Goal: Transaction & Acquisition: Obtain resource

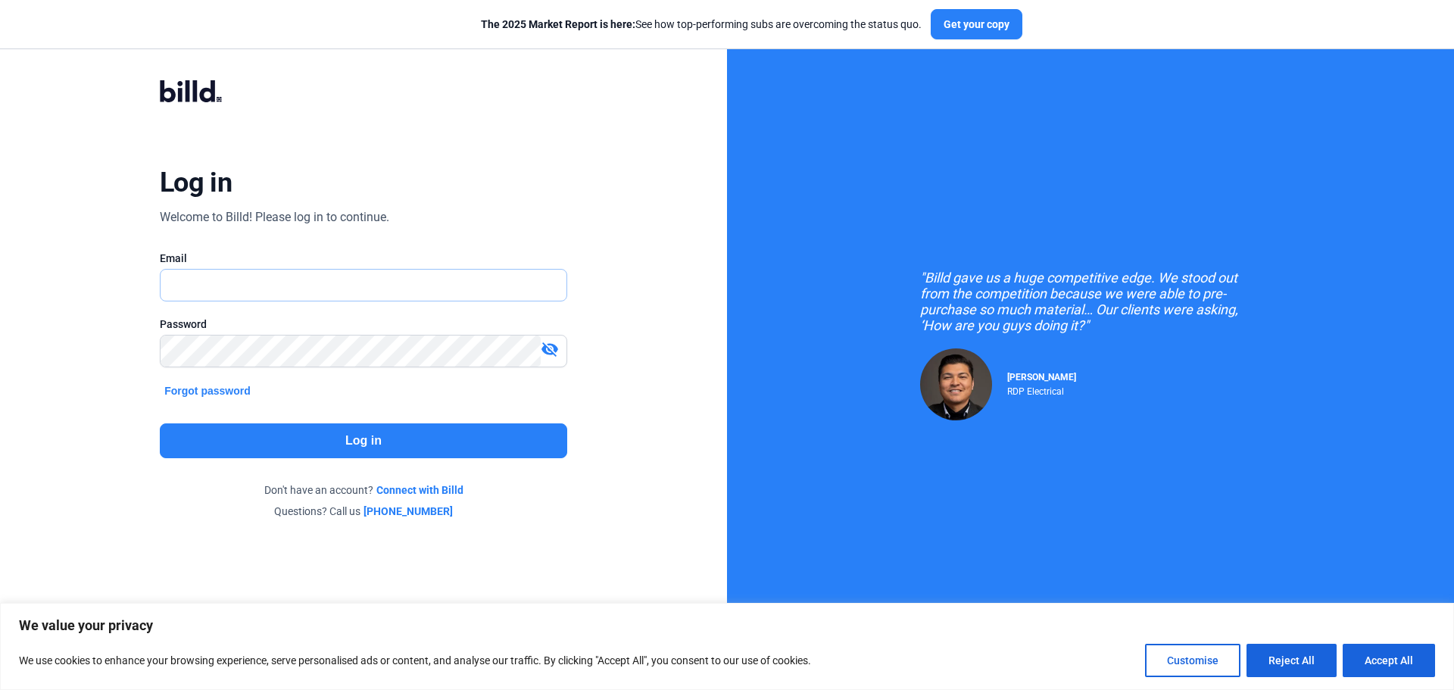
type input "[EMAIL_ADDRESS][DOMAIN_NAME]"
click at [322, 439] on button "Log in" at bounding box center [364, 440] width 408 height 35
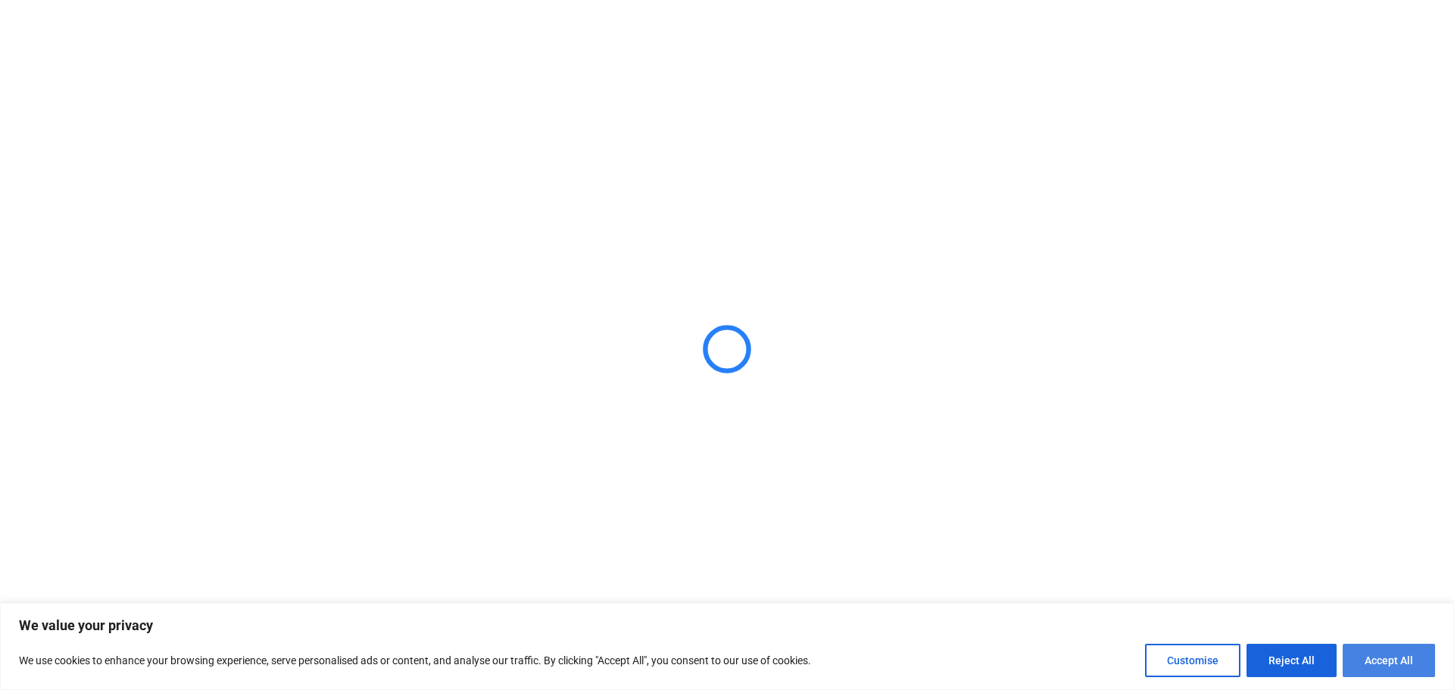
click at [1370, 656] on button "Accept All" at bounding box center [1389, 660] width 92 height 33
checkbox input "true"
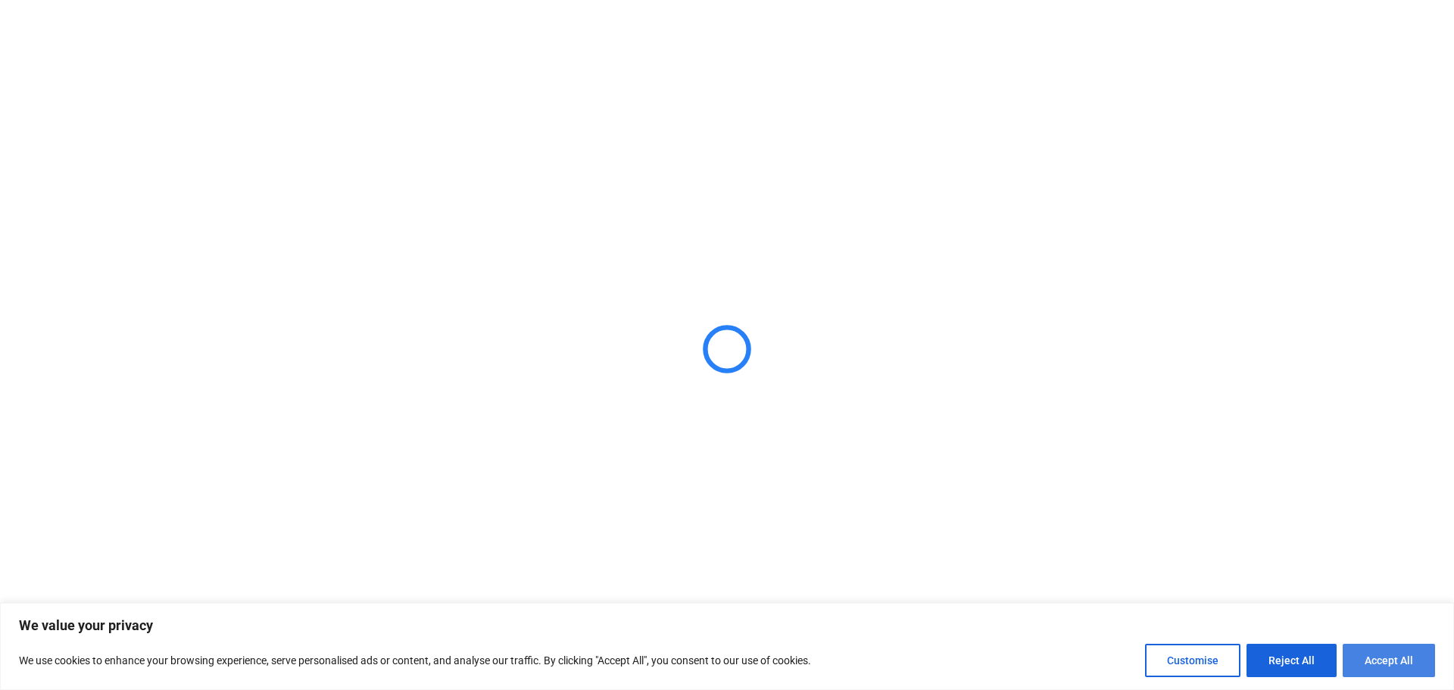
checkbox input "true"
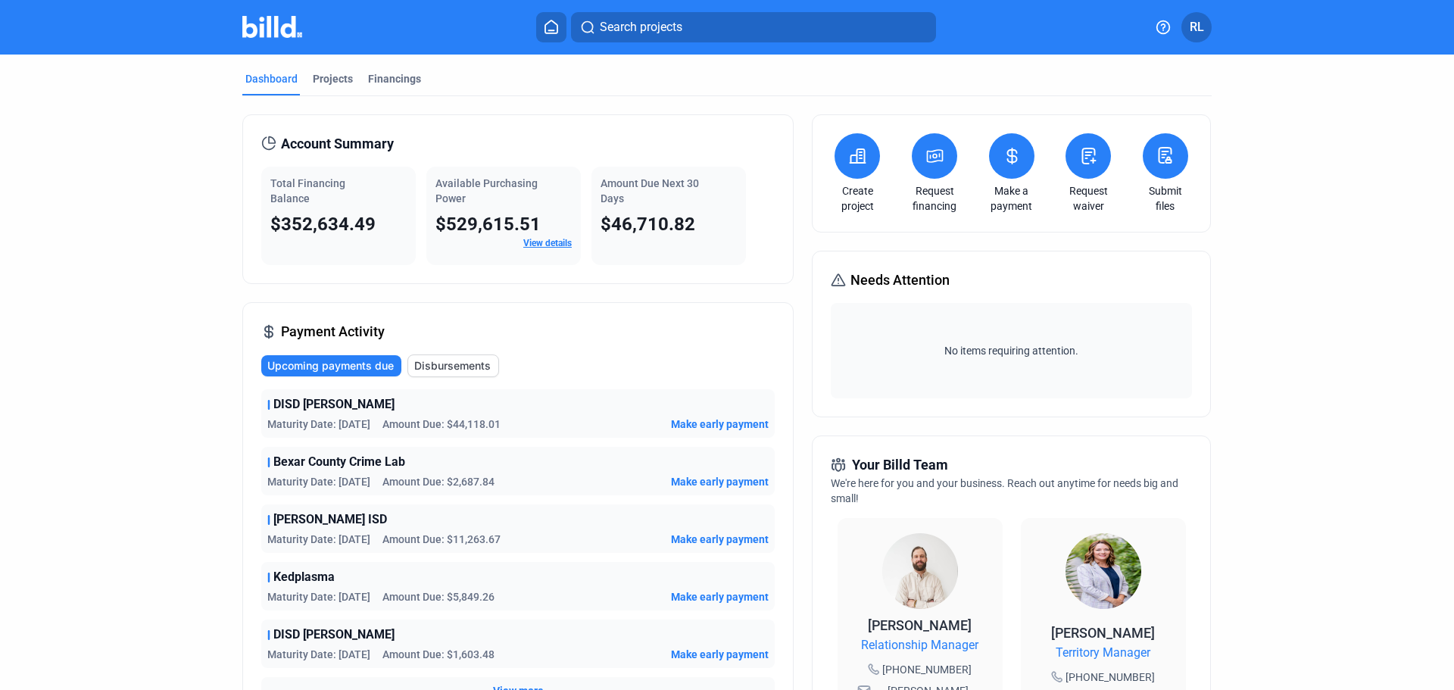
click at [330, 65] on mat-tab-group "Dashboard Projects Financings Account Summary Total Financing Balance $352,634.…" at bounding box center [727, 571] width 970 height 1033
click at [330, 77] on div "Projects" at bounding box center [333, 78] width 40 height 15
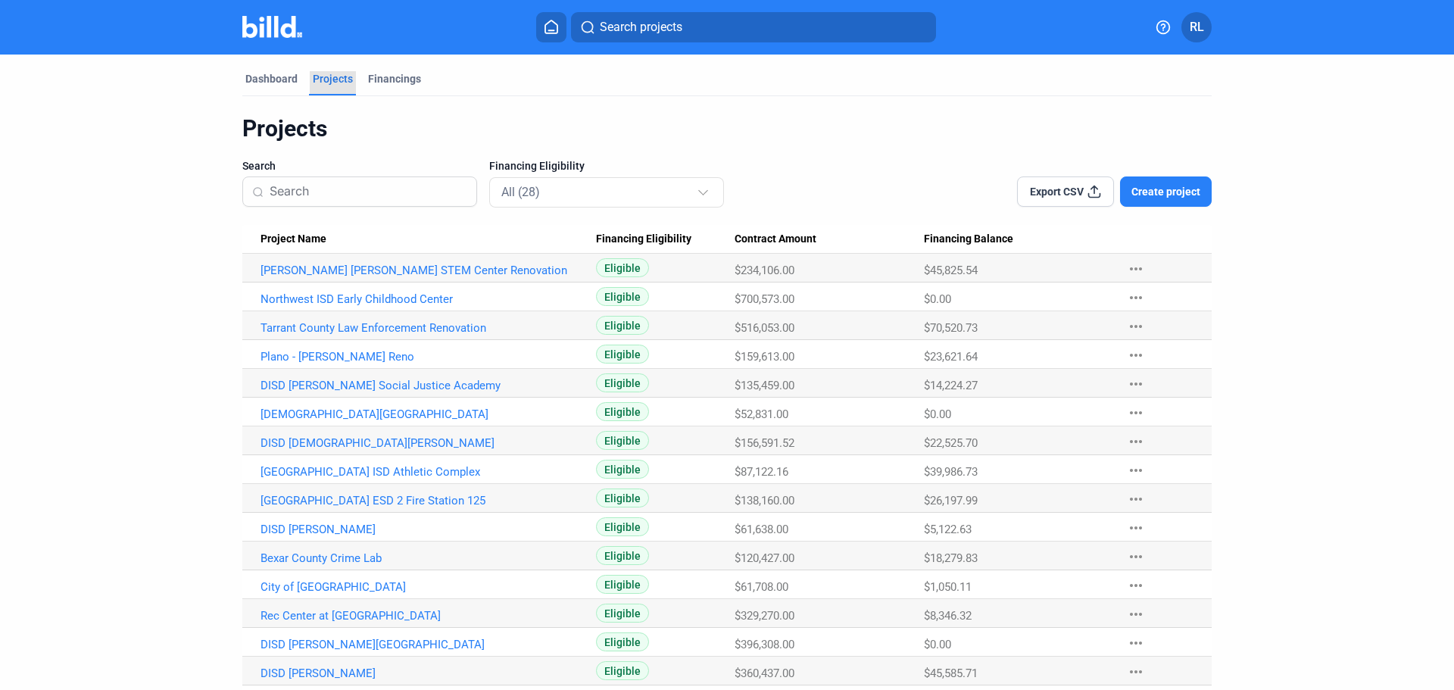
click at [330, 77] on div "Projects" at bounding box center [333, 78] width 40 height 15
click at [461, 383] on link "DISD [PERSON_NAME] Social Justice Academy" at bounding box center [429, 386] width 336 height 14
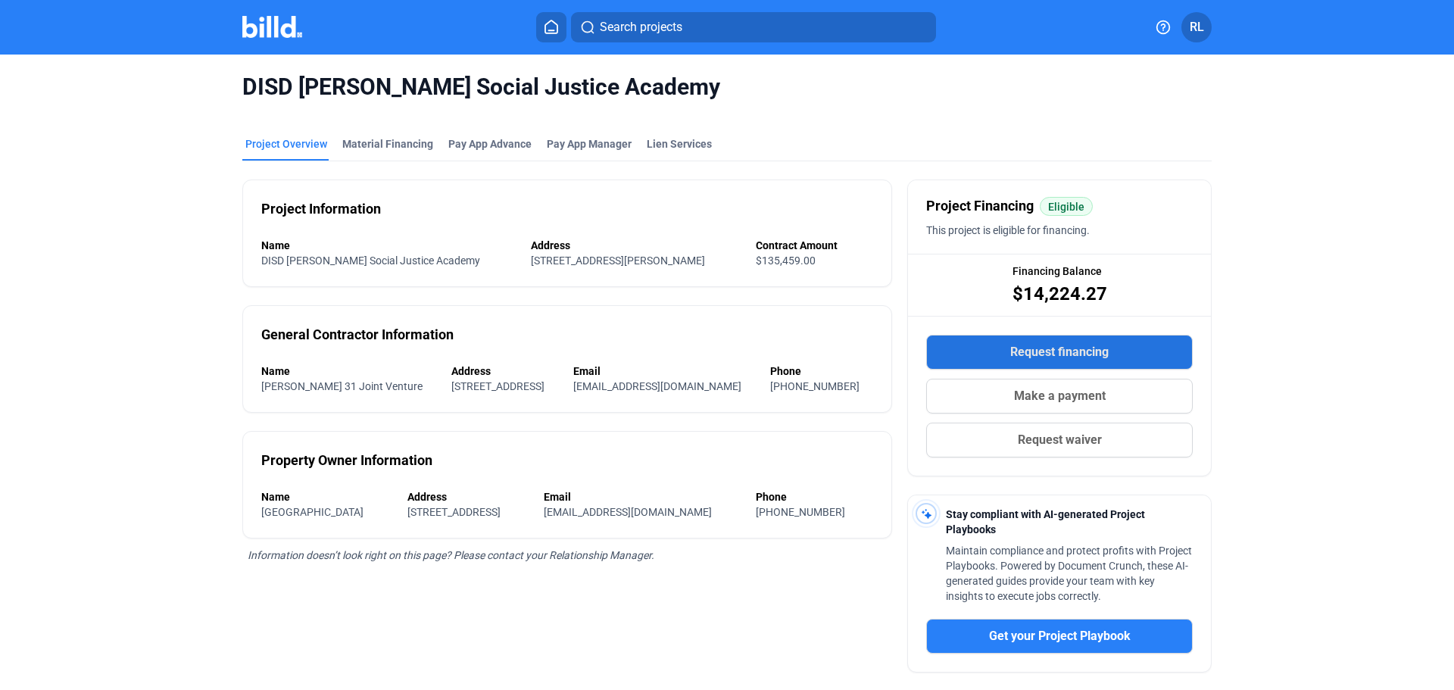
click at [1060, 344] on span "Request financing" at bounding box center [1060, 352] width 98 height 18
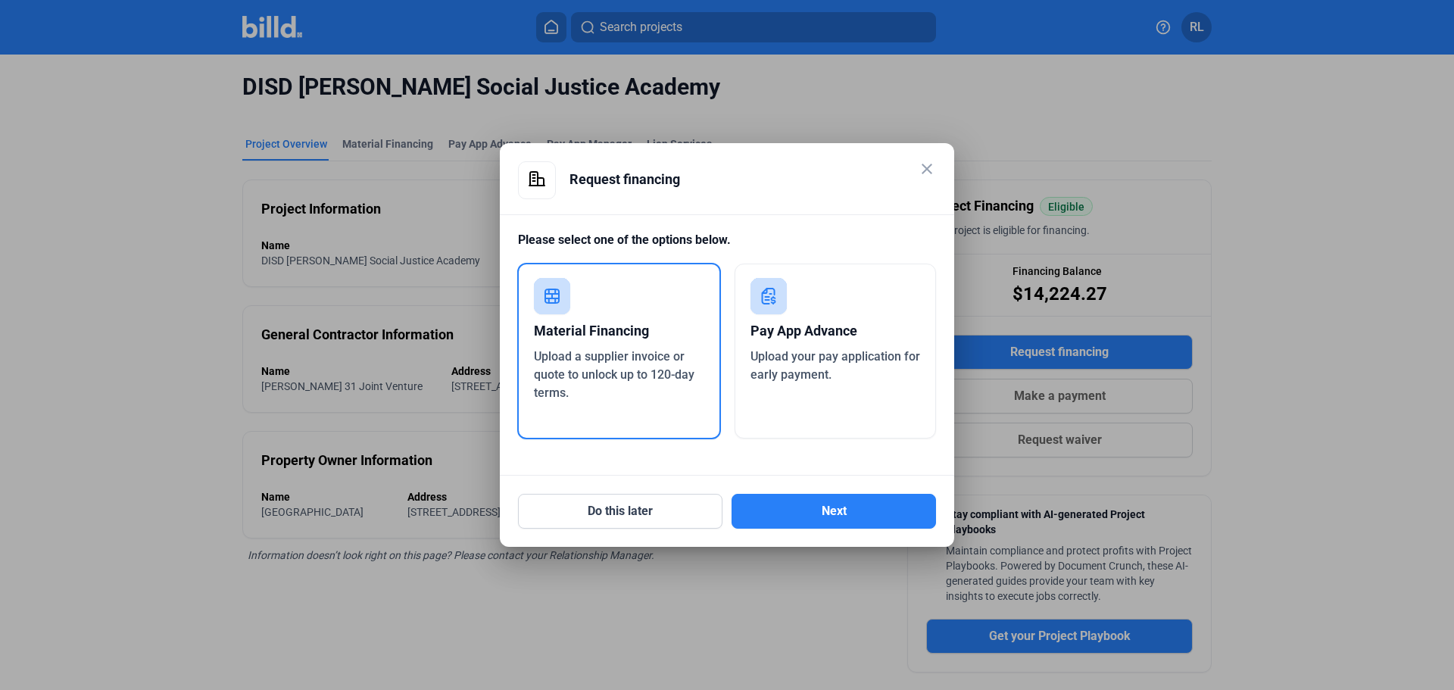
click at [587, 319] on div "Material Financing" at bounding box center [619, 330] width 170 height 33
click at [846, 514] on button "Next" at bounding box center [834, 511] width 205 height 35
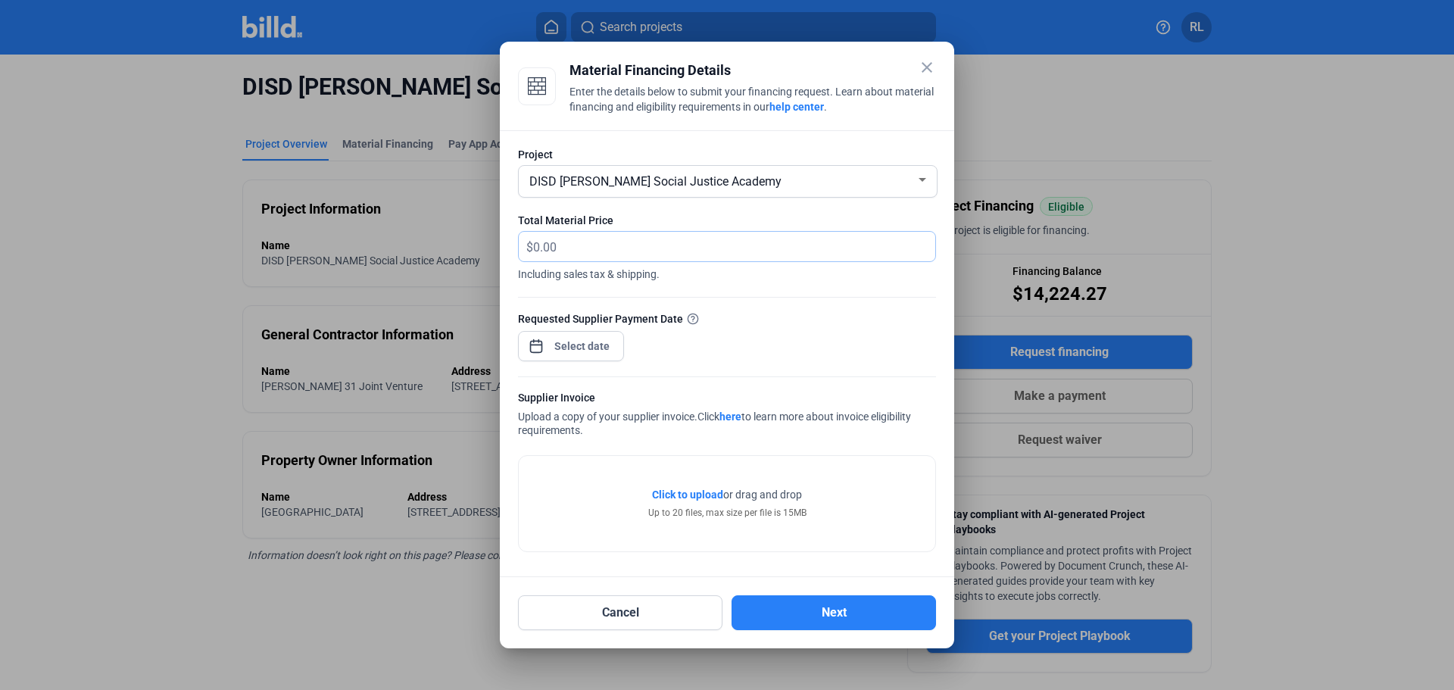
click at [589, 244] on input "text" at bounding box center [734, 247] width 402 height 30
click at [561, 252] on input "text" at bounding box center [734, 247] width 402 height 30
type input "18,116.24"
click at [569, 330] on div at bounding box center [571, 344] width 106 height 33
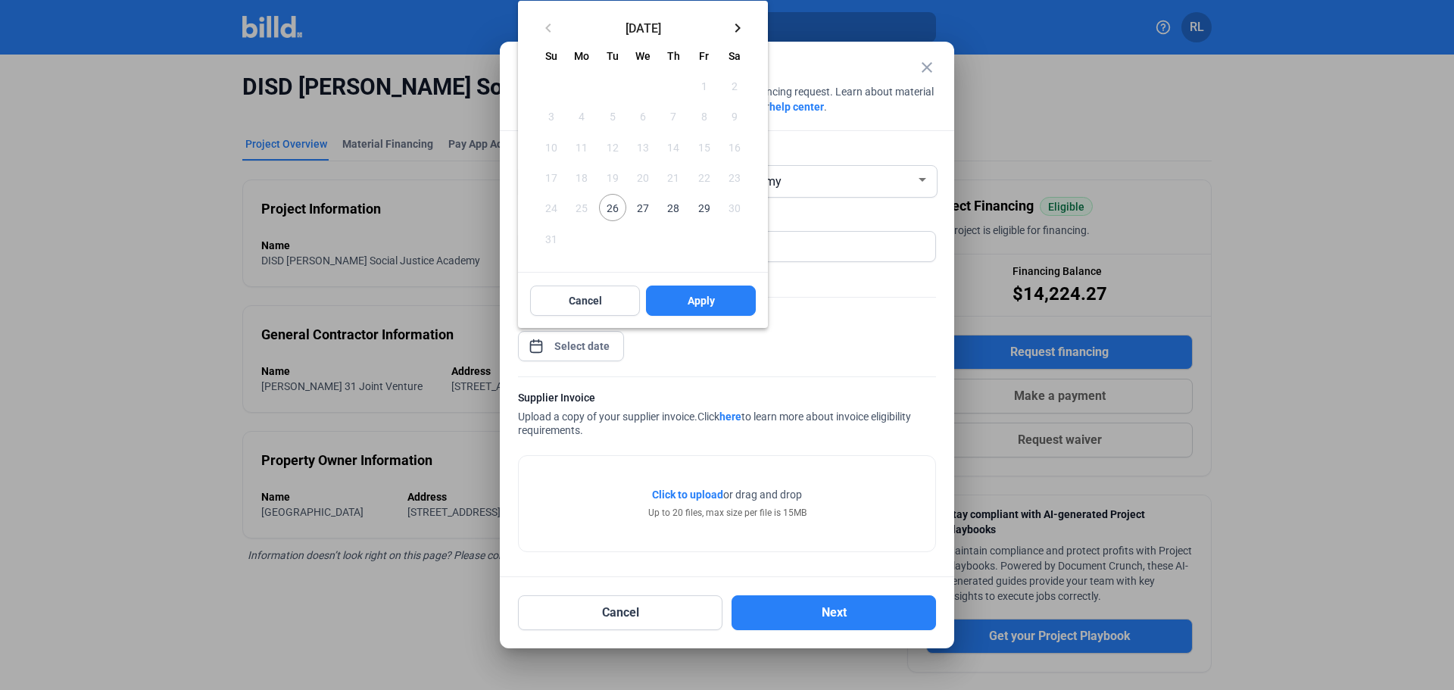
click at [615, 211] on span "26" at bounding box center [612, 207] width 27 height 27
click at [727, 305] on button "Apply" at bounding box center [701, 301] width 110 height 30
type input "[DATE]"
click at [704, 296] on span "Apply" at bounding box center [701, 300] width 27 height 15
click at [695, 300] on button "Apply" at bounding box center [701, 301] width 110 height 30
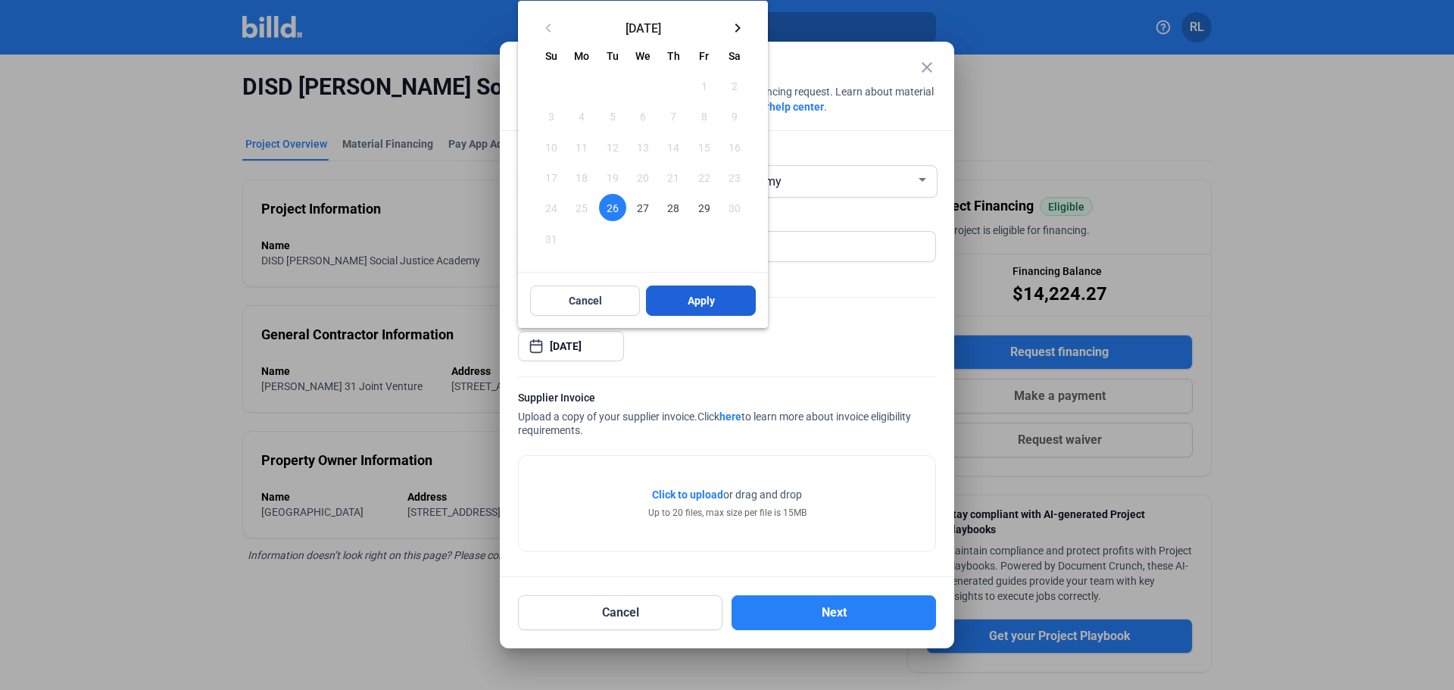
click at [692, 300] on span "Apply" at bounding box center [701, 300] width 27 height 15
click at [617, 191] on span "19" at bounding box center [612, 177] width 27 height 27
click at [701, 302] on span "Apply" at bounding box center [701, 300] width 27 height 15
click at [683, 305] on button "Apply" at bounding box center [701, 301] width 110 height 30
click at [683, 306] on button "Apply" at bounding box center [701, 301] width 110 height 30
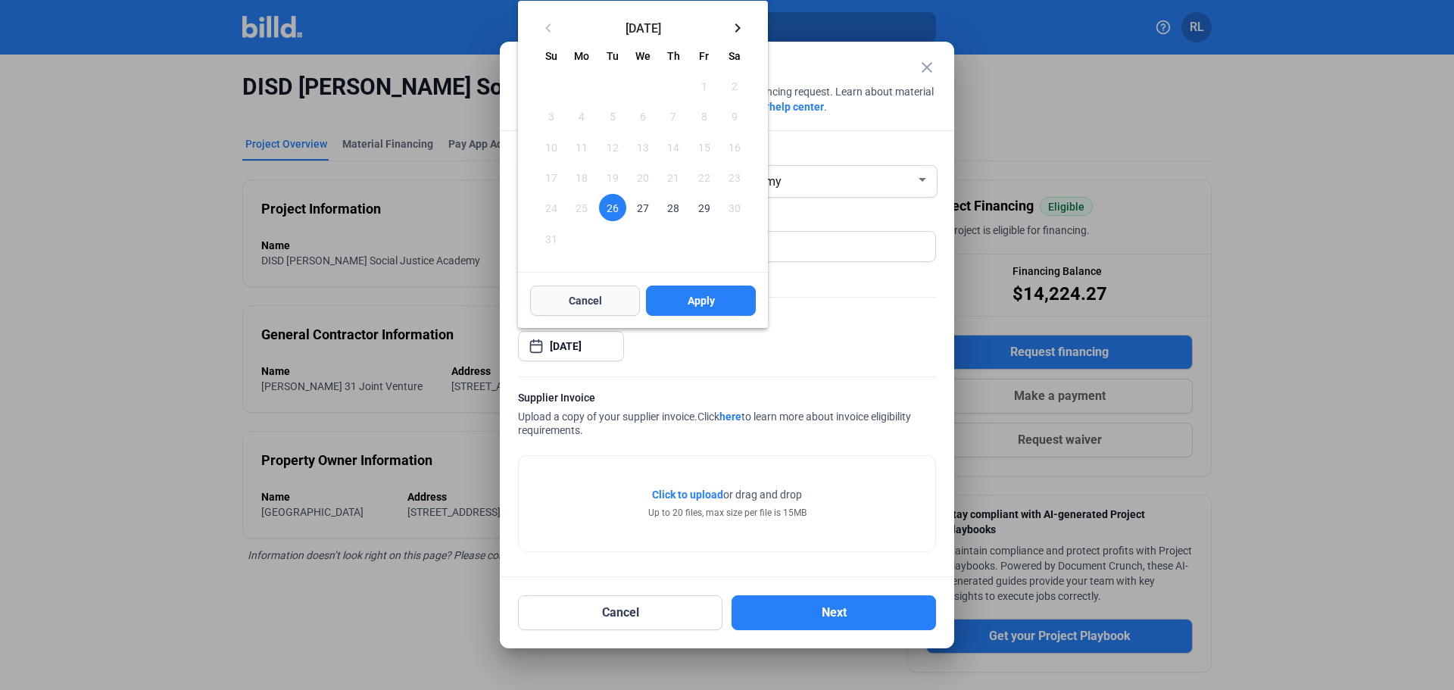
click at [583, 296] on button "Cancel" at bounding box center [585, 301] width 110 height 30
click at [684, 299] on button "Apply" at bounding box center [701, 301] width 110 height 30
drag, startPoint x: 931, startPoint y: 53, endPoint x: 927, endPoint y: 63, distance: 10.6
click at [930, 58] on div at bounding box center [727, 345] width 1454 height 690
drag, startPoint x: 923, startPoint y: 70, endPoint x: 937, endPoint y: 356, distance: 286.7
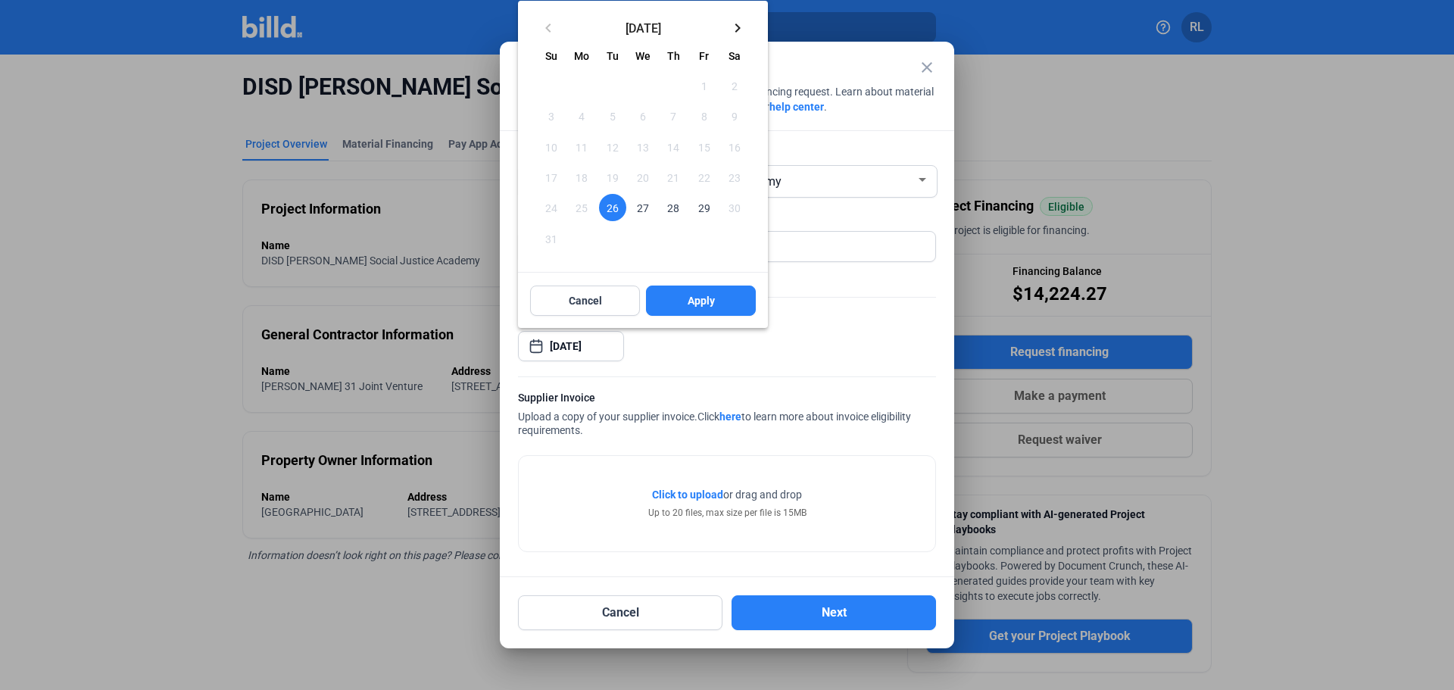
click at [926, 72] on div at bounding box center [727, 345] width 1454 height 690
drag, startPoint x: 853, startPoint y: 620, endPoint x: 606, endPoint y: 645, distance: 248.2
click at [840, 613] on div at bounding box center [727, 345] width 1454 height 690
click at [562, 623] on div at bounding box center [727, 345] width 1454 height 690
drag, startPoint x: 563, startPoint y: 608, endPoint x: 683, endPoint y: 436, distance: 209.9
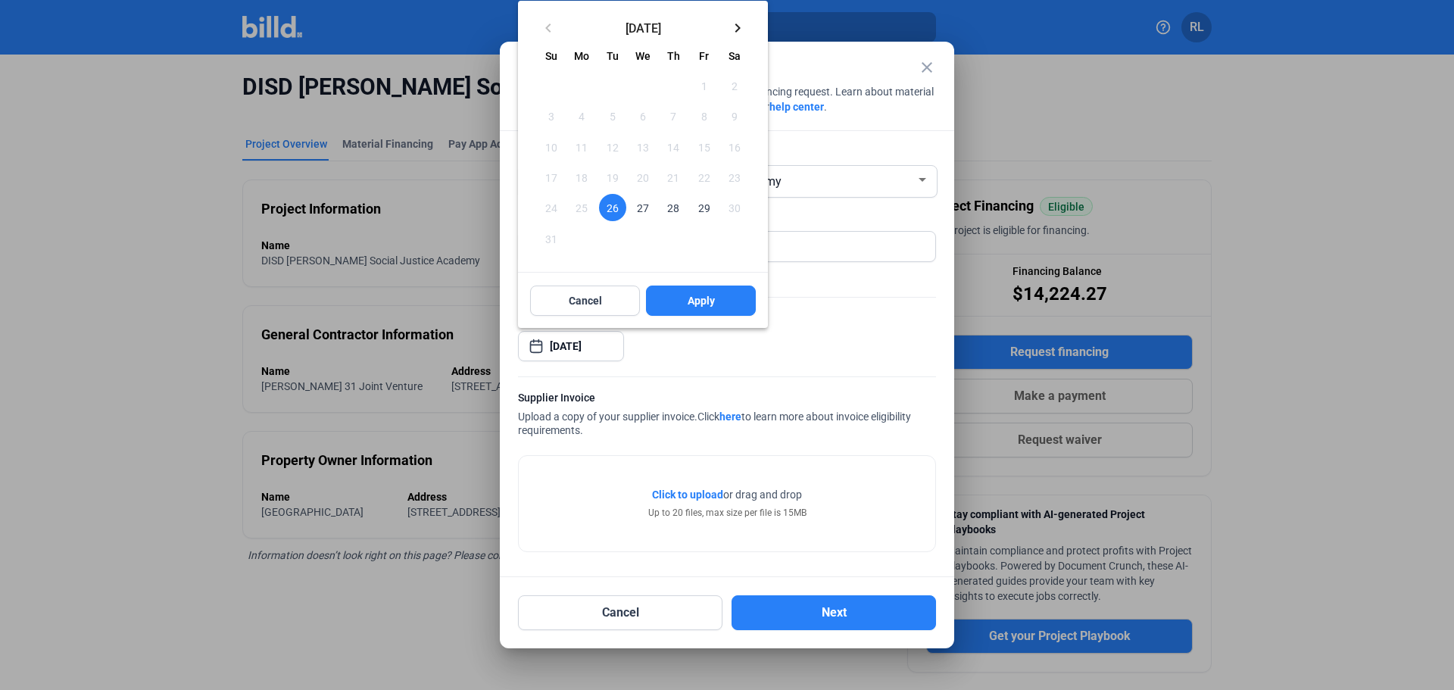
click at [564, 593] on div at bounding box center [727, 345] width 1454 height 690
drag, startPoint x: 717, startPoint y: 283, endPoint x: 717, endPoint y: 301, distance: 18.2
click at [717, 273] on div at bounding box center [643, 273] width 250 height 2
click at [717, 300] on button "Apply" at bounding box center [701, 301] width 110 height 30
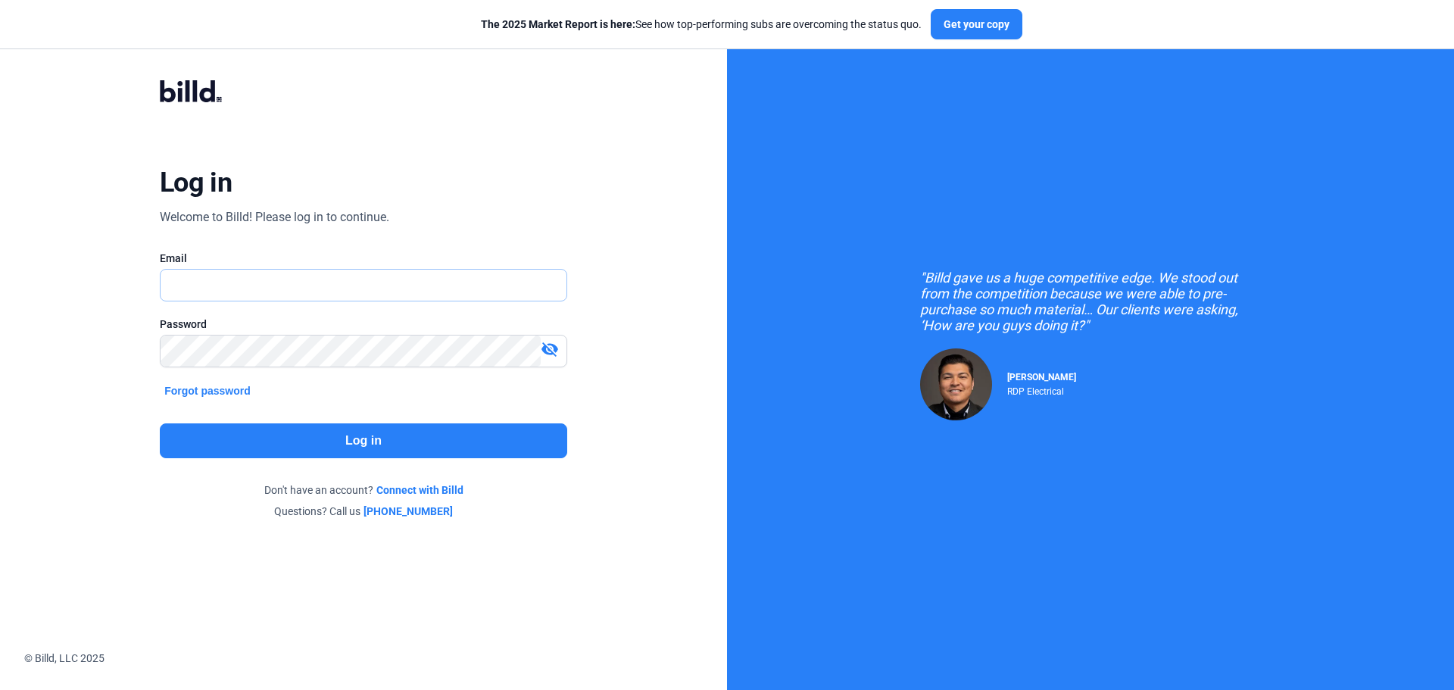
type input "[EMAIL_ADDRESS][DOMAIN_NAME]"
click at [346, 446] on button "Log in" at bounding box center [364, 440] width 408 height 35
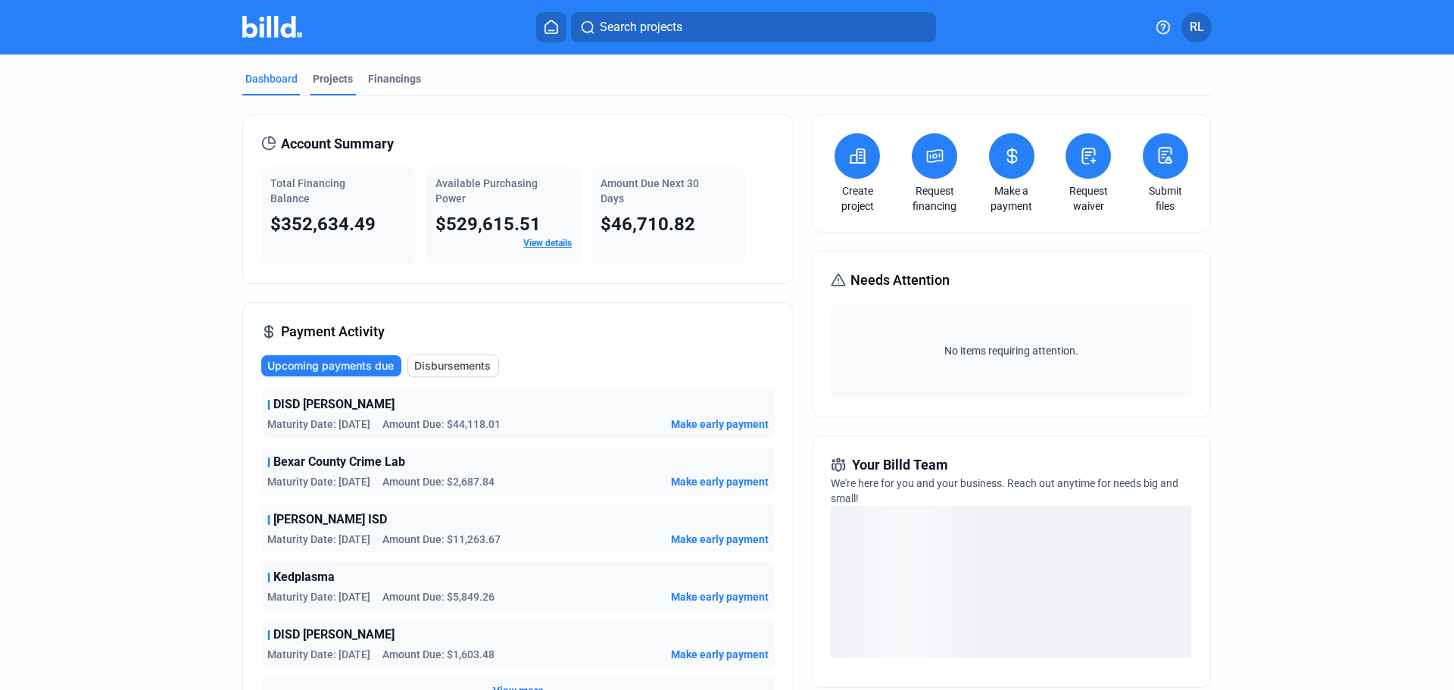
click at [330, 74] on div "Projects" at bounding box center [333, 78] width 40 height 15
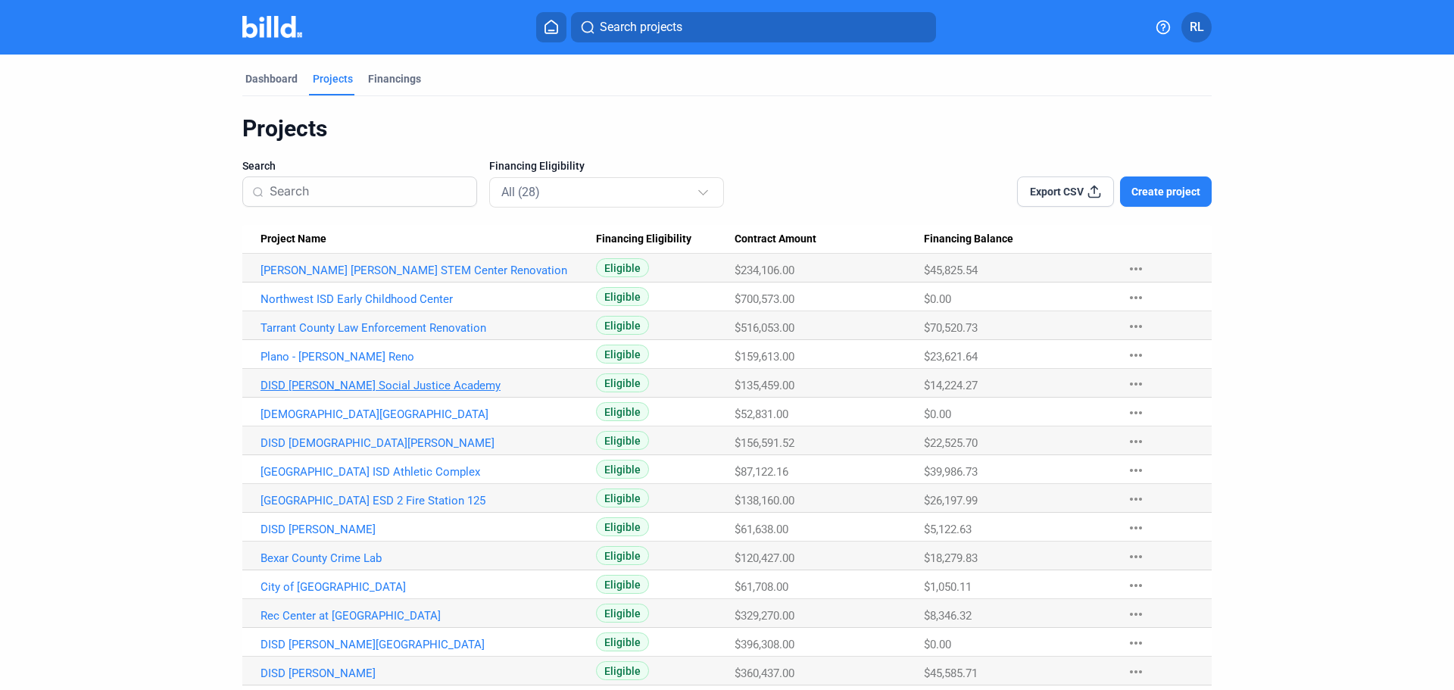
click at [364, 386] on link "DISD [PERSON_NAME] Social Justice Academy" at bounding box center [429, 386] width 336 height 14
click at [364, 385] on link "DISD [PERSON_NAME] Social Justice Academy" at bounding box center [429, 386] width 336 height 14
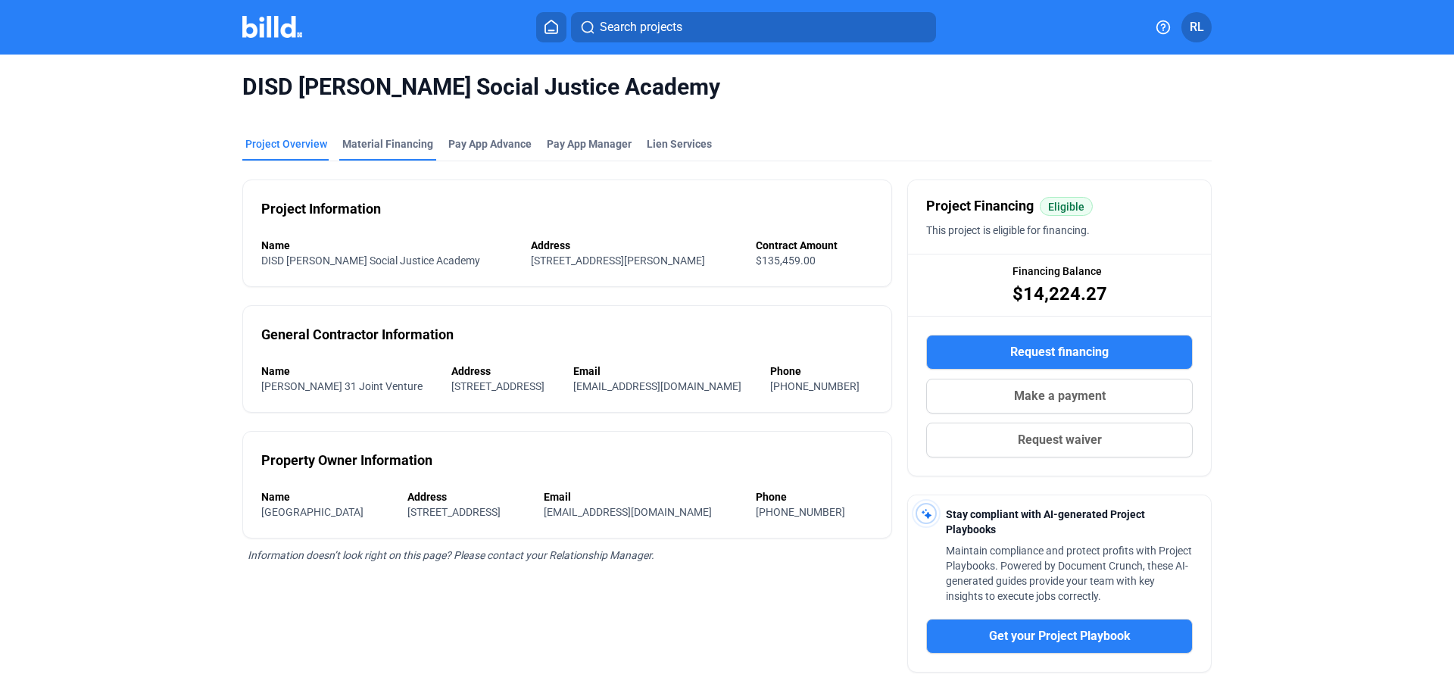
drag, startPoint x: 350, startPoint y: 124, endPoint x: 351, endPoint y: 142, distance: 18.2
click at [351, 136] on mat-tab-group "Project Overview Material Financing Pay App Advance Pay App Manager Lien Servic…" at bounding box center [727, 482] width 970 height 724
click at [352, 144] on div "Material Financing" at bounding box center [387, 143] width 91 height 15
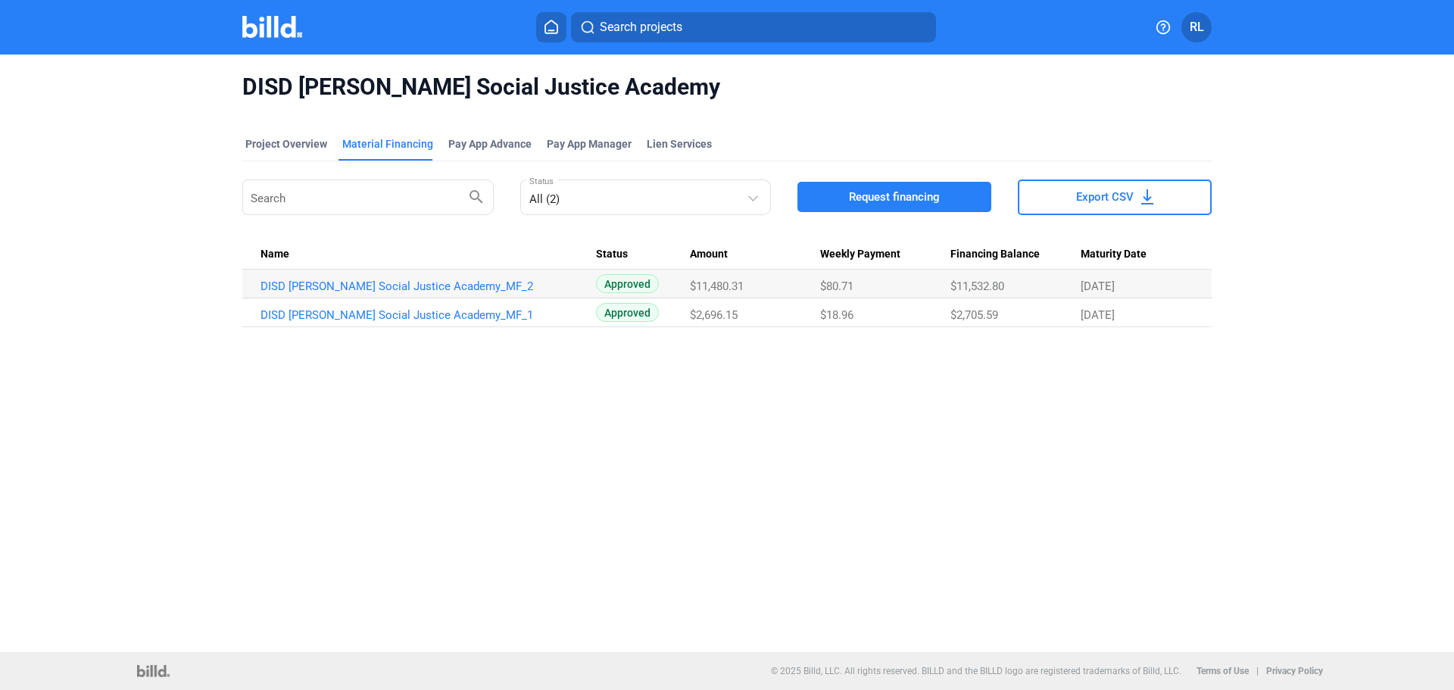
click at [914, 194] on span "Request financing" at bounding box center [894, 196] width 91 height 15
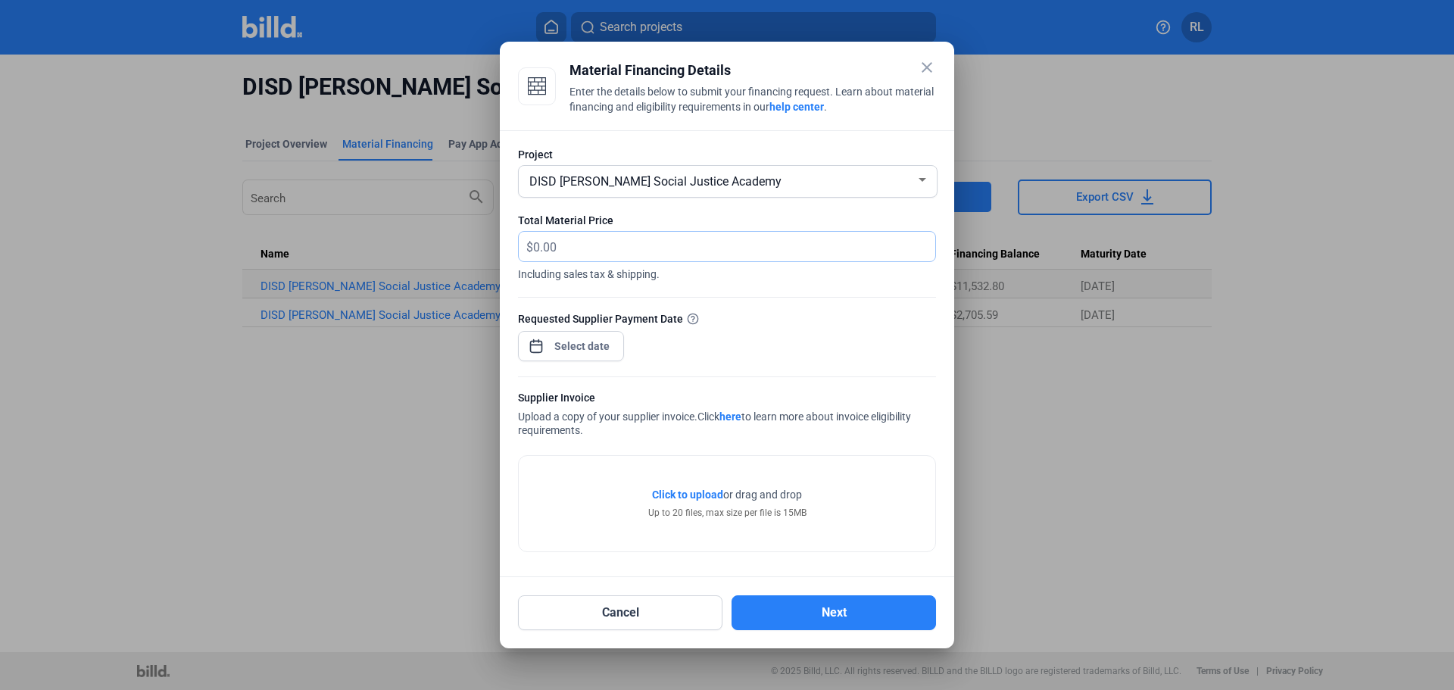
click at [617, 248] on input "text" at bounding box center [725, 247] width 385 height 30
click at [654, 233] on input "18,577.98" at bounding box center [734, 247] width 402 height 30
drag, startPoint x: 602, startPoint y: 251, endPoint x: 536, endPoint y: 240, distance: 66.8
click at [536, 240] on input "18,577.98" at bounding box center [734, 247] width 402 height 30
type input "18,116.24"
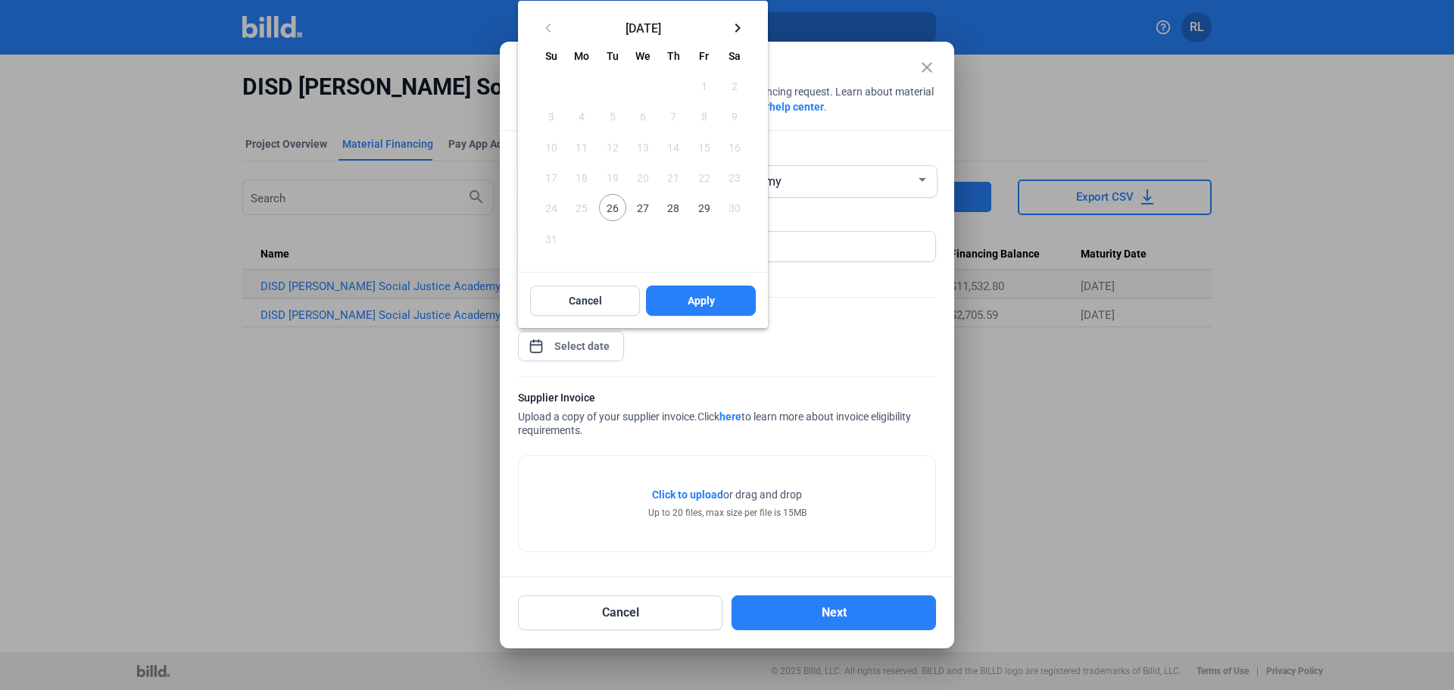
click at [601, 355] on div "close Material Financing Details Enter the details below to submit your financi…" at bounding box center [727, 345] width 1454 height 690
click at [614, 212] on span "26" at bounding box center [612, 207] width 27 height 27
click at [700, 295] on span "Apply" at bounding box center [701, 300] width 27 height 15
type input "[DATE]"
click at [723, 294] on button "Apply" at bounding box center [701, 301] width 110 height 30
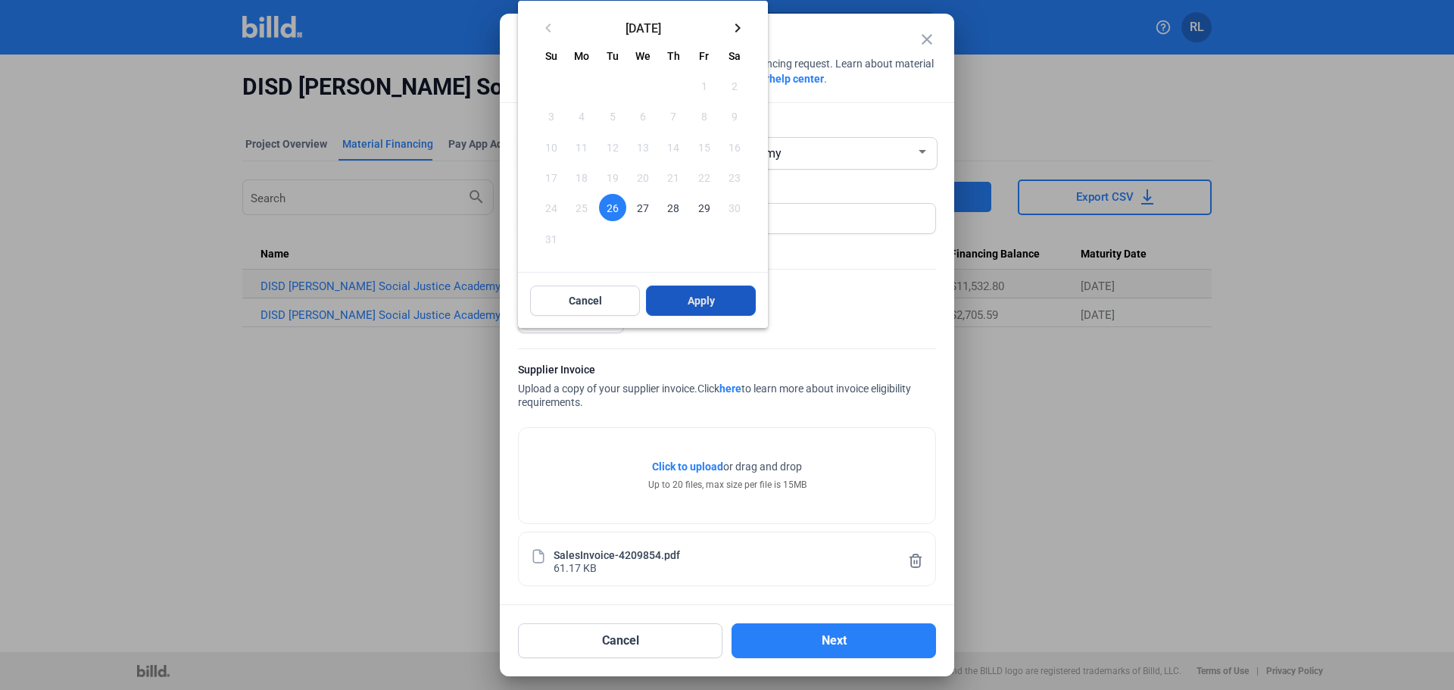
click at [665, 308] on button "Apply" at bounding box center [701, 301] width 110 height 30
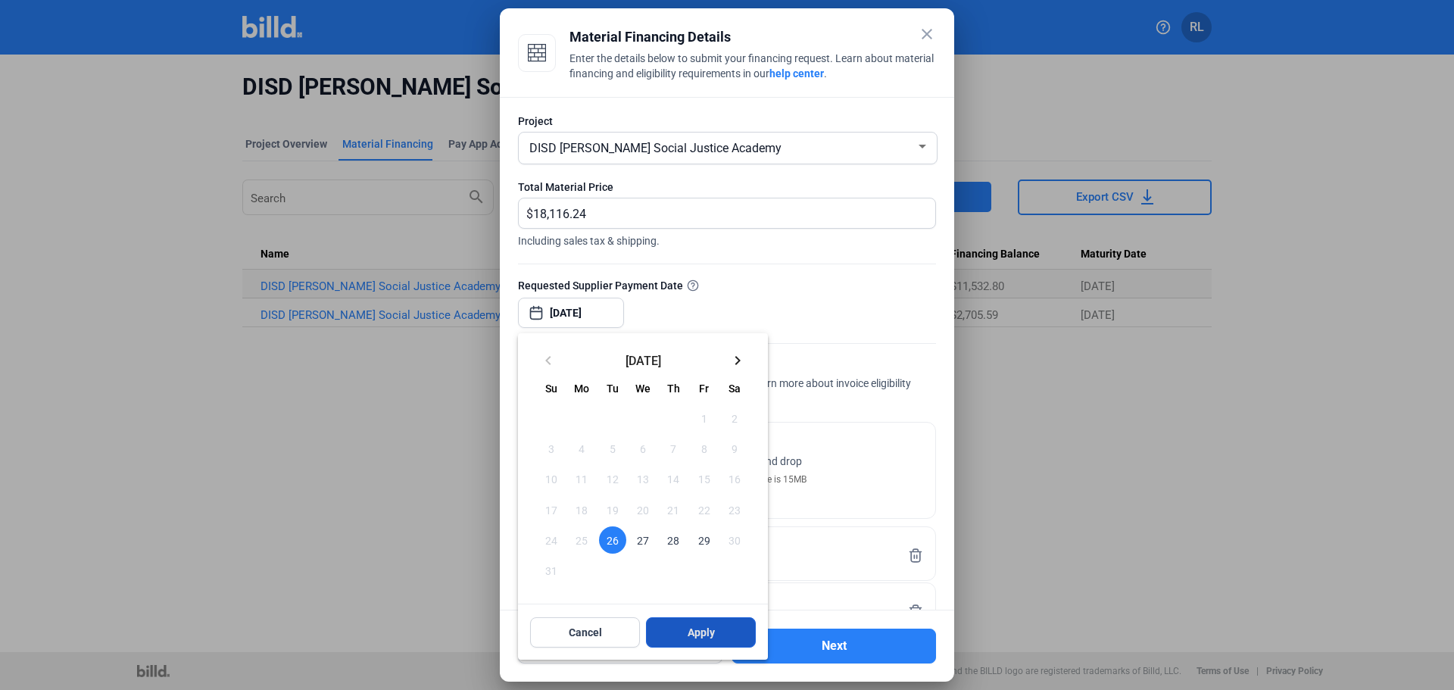
click at [658, 640] on button "Apply" at bounding box center [701, 632] width 110 height 30
click at [672, 626] on button "Apply" at bounding box center [701, 628] width 110 height 30
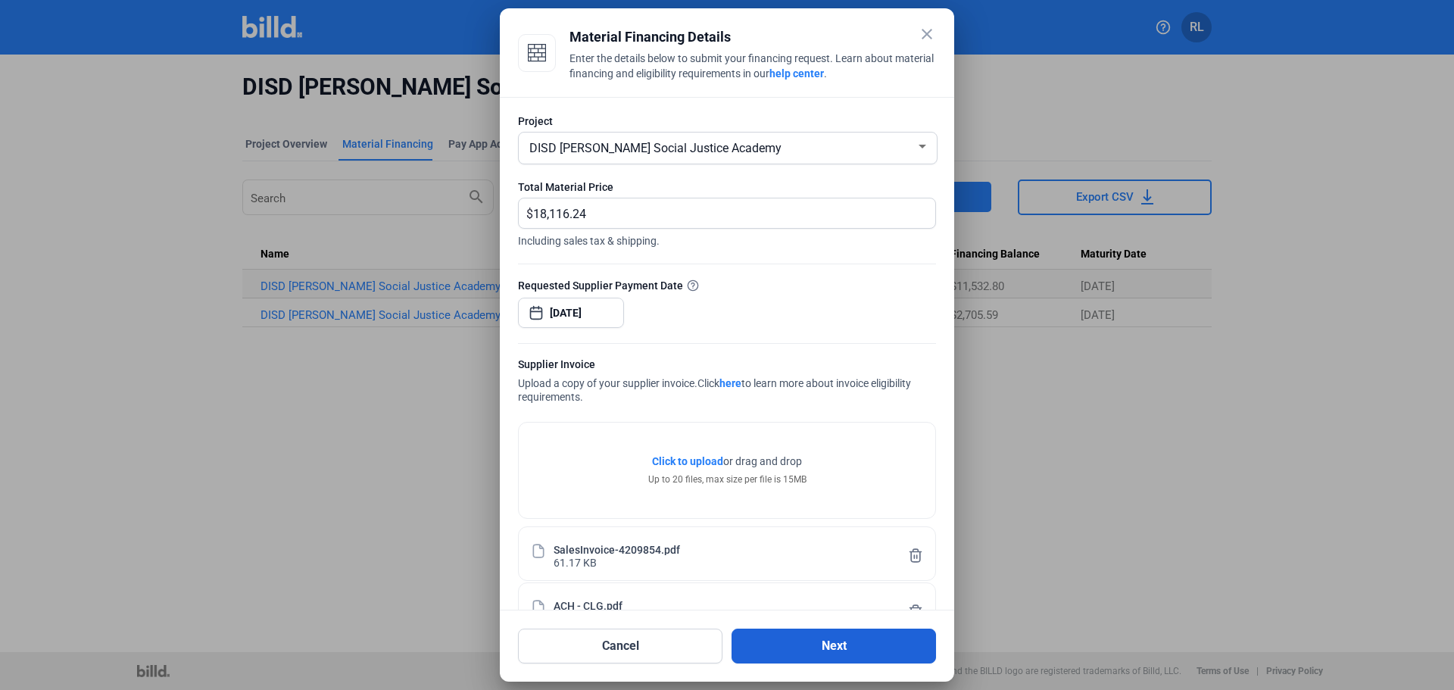
click at [820, 647] on button "Next" at bounding box center [834, 646] width 205 height 35
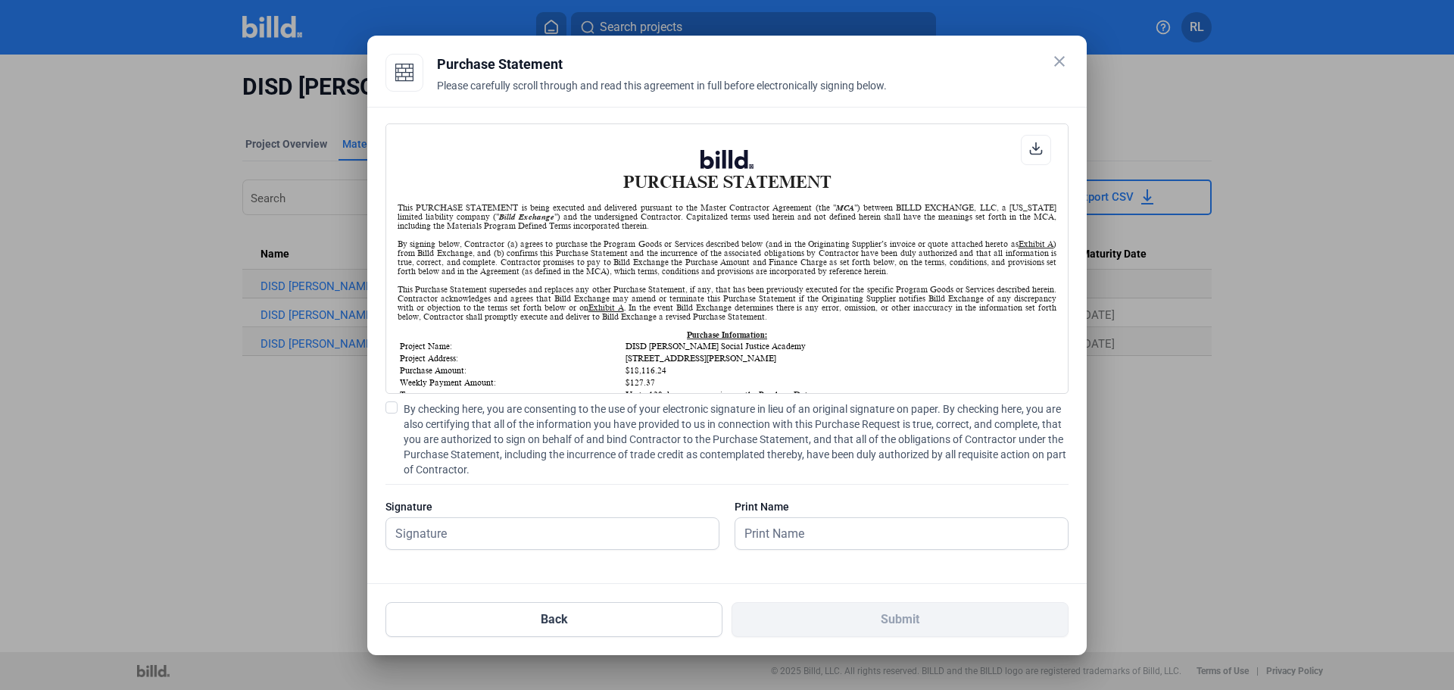
scroll to position [1, 0]
drag, startPoint x: 387, startPoint y: 408, endPoint x: 404, endPoint y: 459, distance: 53.4
click at [389, 409] on span at bounding box center [392, 407] width 12 height 12
click at [0, 0] on input "By checking here, you are consenting to the use of your electronic signature in…" at bounding box center [0, 0] width 0 height 0
click at [469, 536] on input "text" at bounding box center [552, 533] width 333 height 31
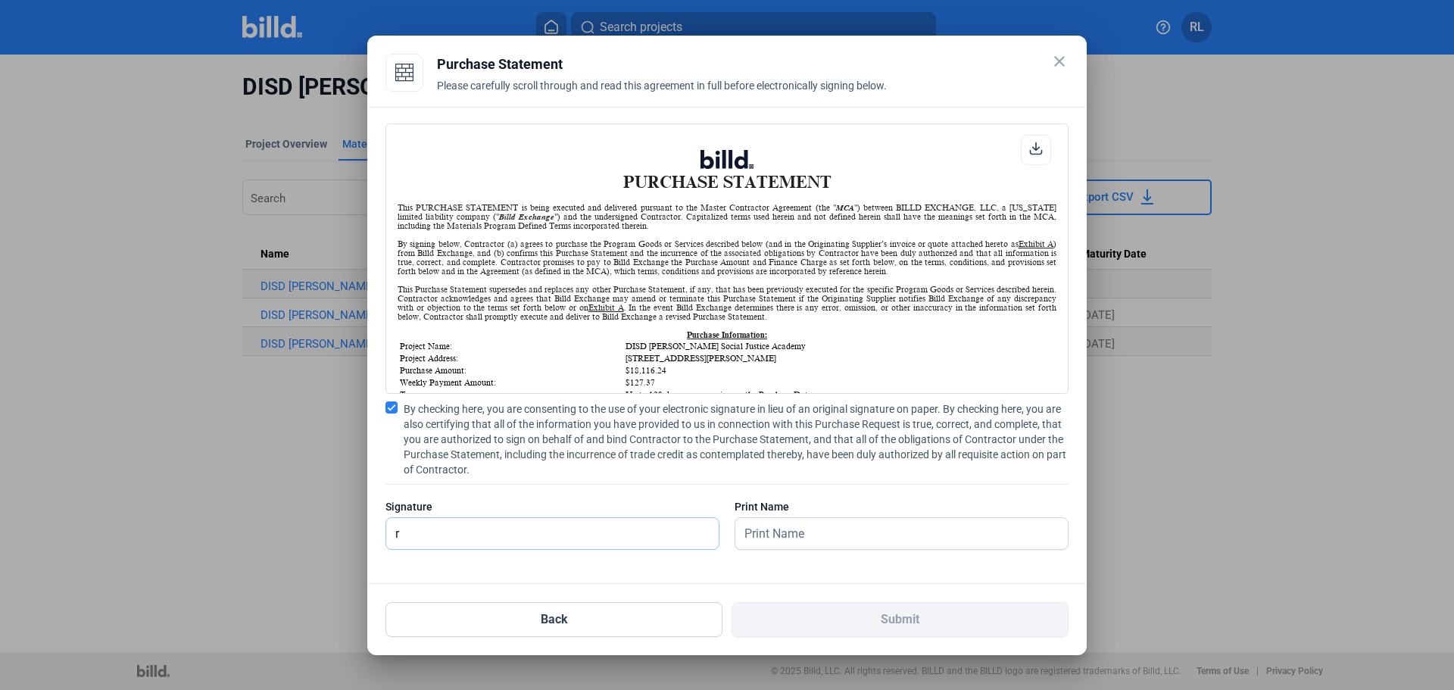
type input "[PERSON_NAME]"
click at [824, 536] on input "text" at bounding box center [902, 533] width 333 height 31
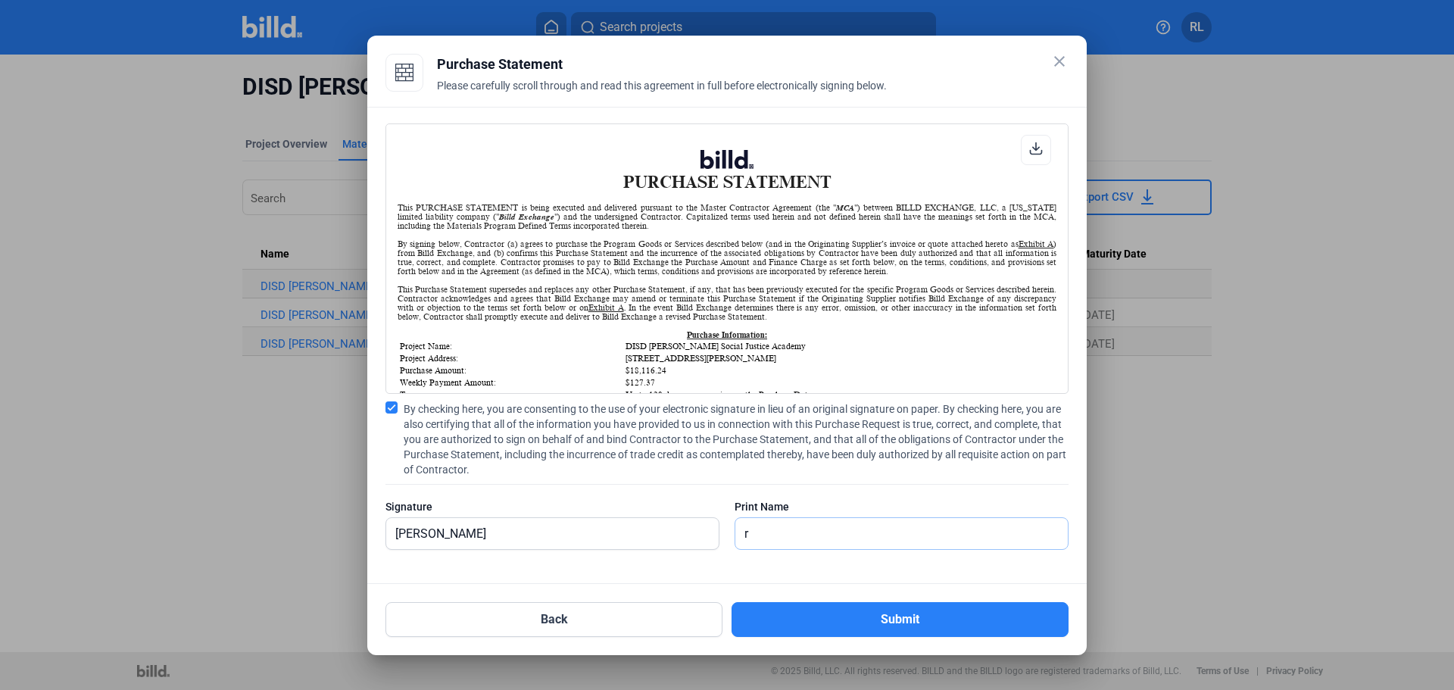
type input "[PERSON_NAME]"
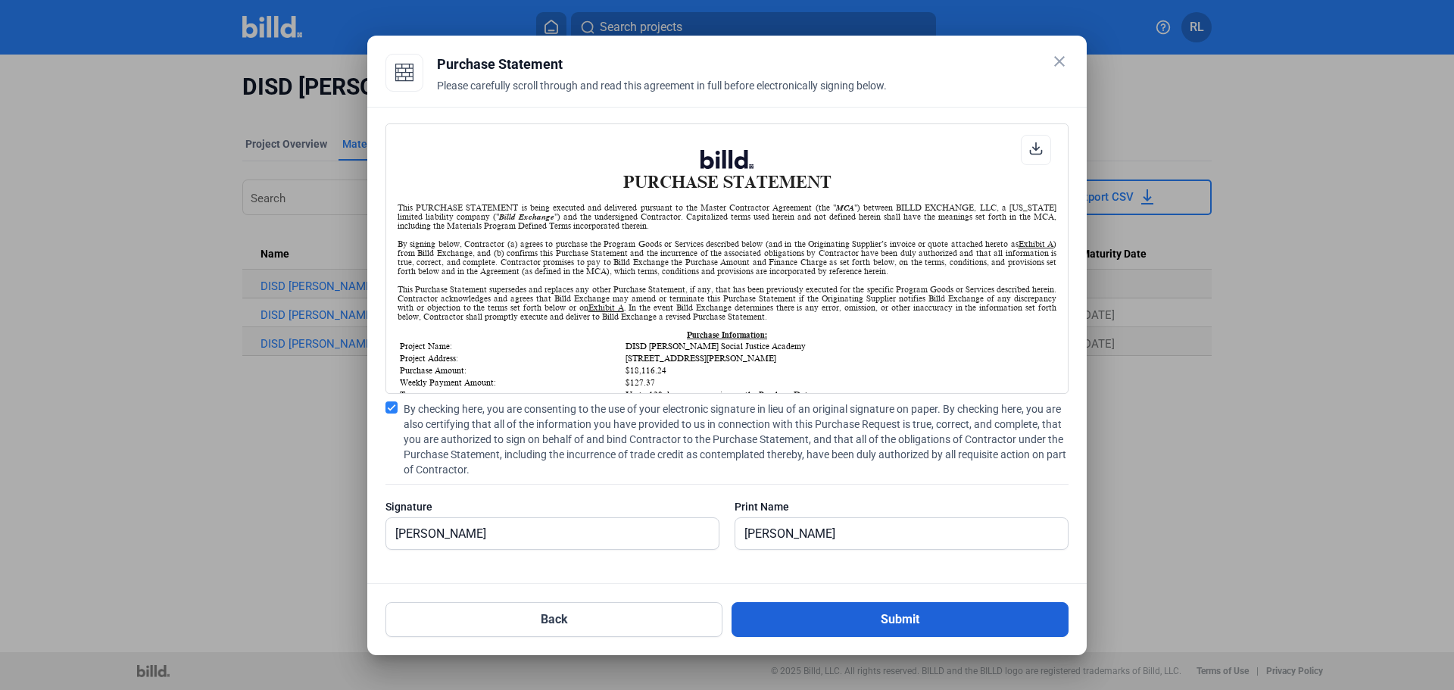
click at [860, 627] on button "Submit" at bounding box center [900, 619] width 337 height 35
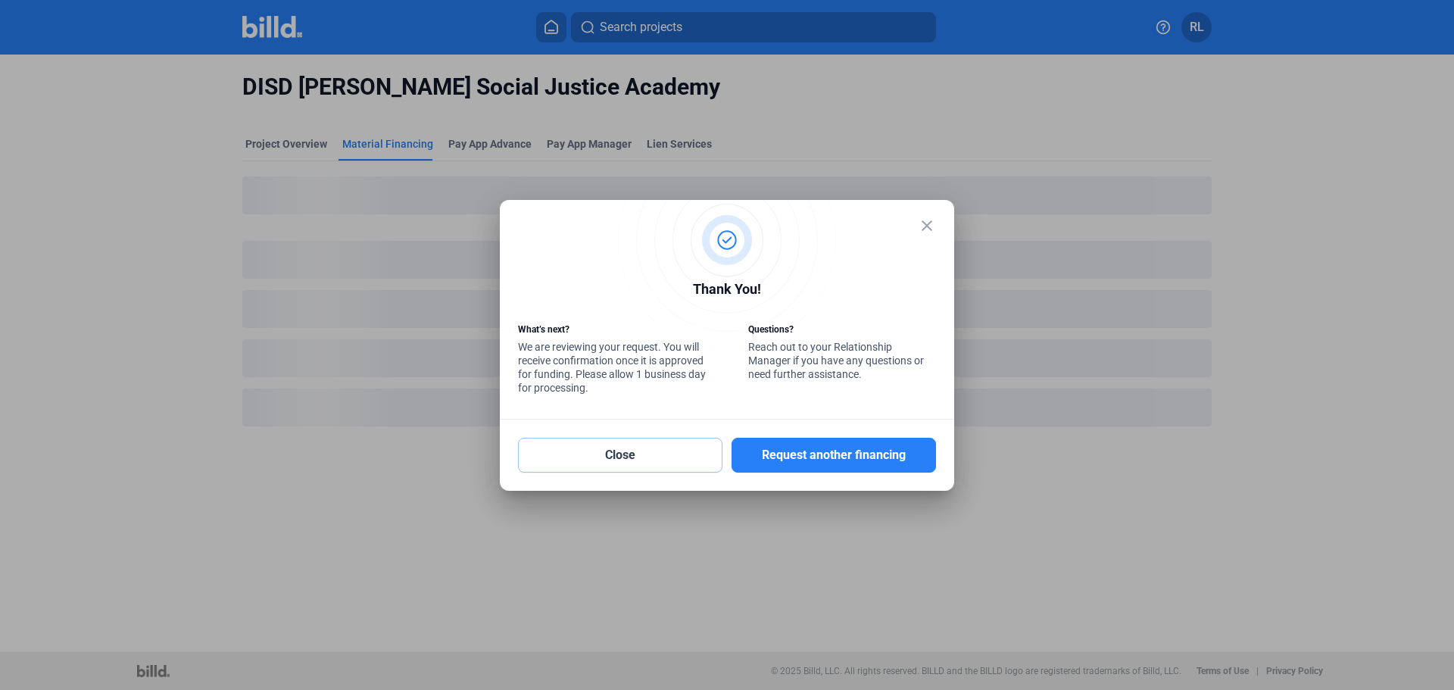
click at [555, 451] on button "Close" at bounding box center [620, 455] width 205 height 35
